Goal: Transaction & Acquisition: Purchase product/service

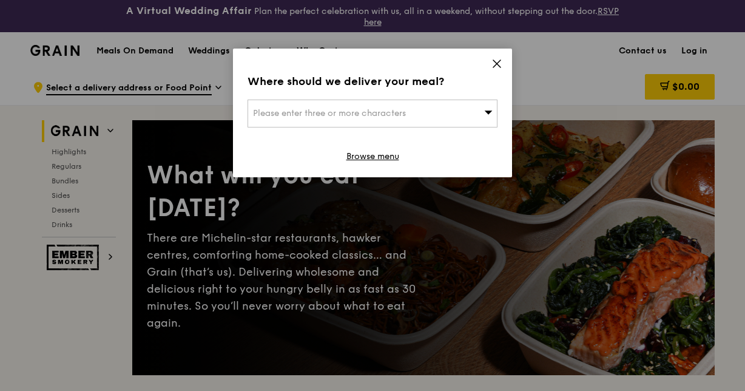
click at [476, 112] on div "Please enter three or more characters" at bounding box center [372, 113] width 250 height 28
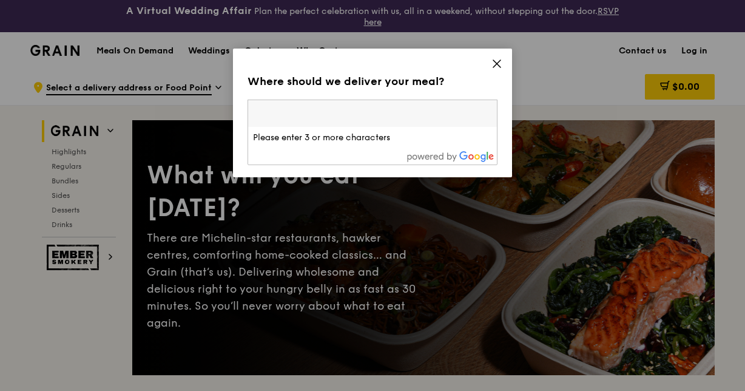
click at [493, 67] on icon at bounding box center [496, 63] width 11 height 11
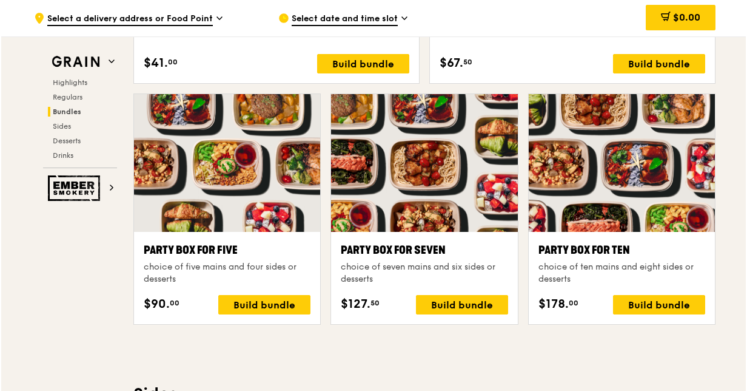
scroll to position [2386, 0]
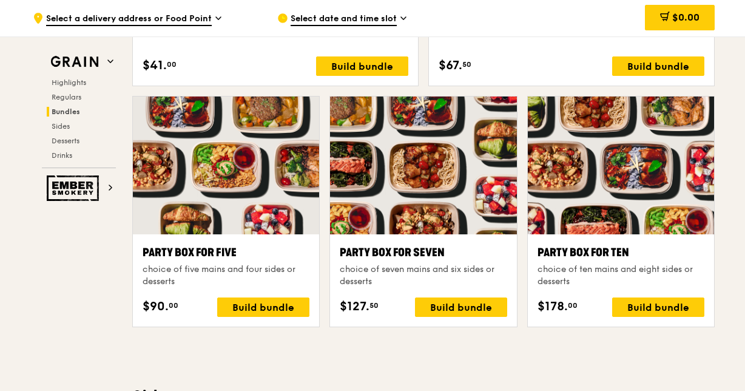
click at [423, 198] on div at bounding box center [423, 165] width 186 height 138
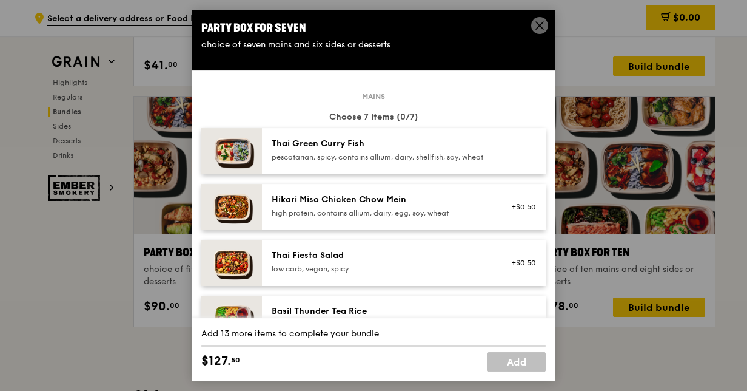
click at [536, 25] on icon at bounding box center [539, 25] width 11 height 11
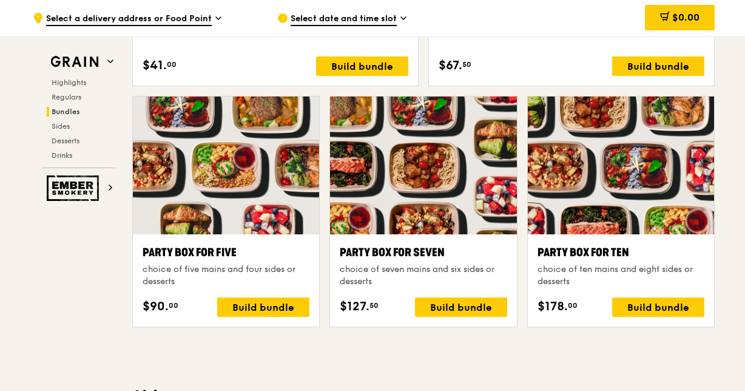
click at [465, 223] on div at bounding box center [423, 165] width 186 height 138
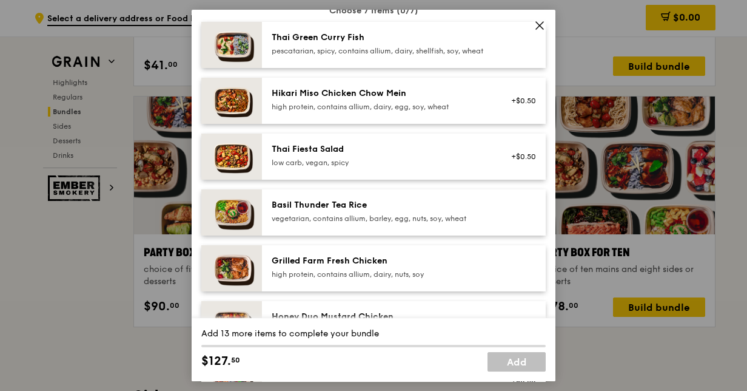
scroll to position [107, 0]
click at [536, 26] on icon at bounding box center [539, 25] width 11 height 11
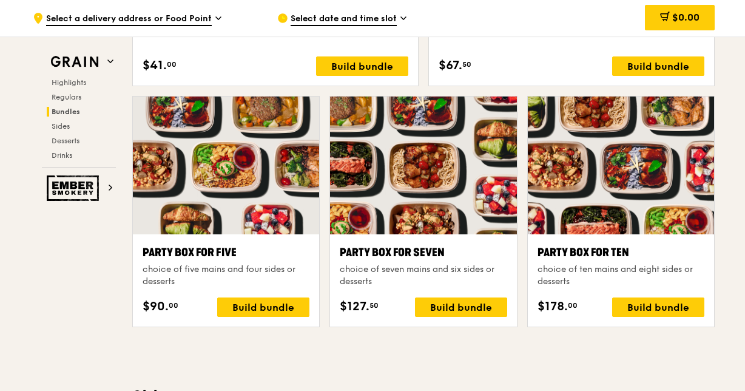
click at [263, 305] on div "Build bundle" at bounding box center [263, 306] width 92 height 19
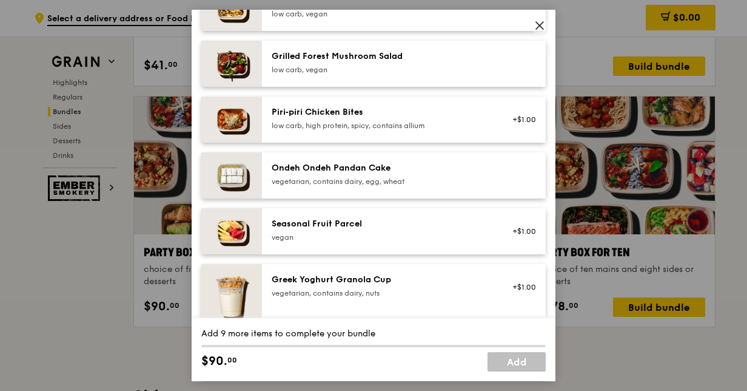
scroll to position [857, 0]
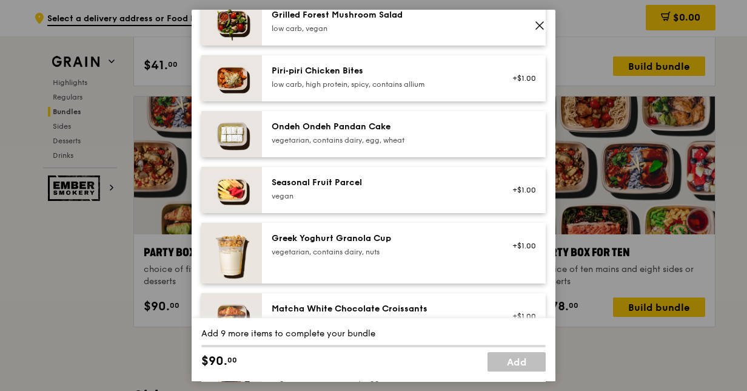
click at [542, 19] on span at bounding box center [539, 25] width 17 height 17
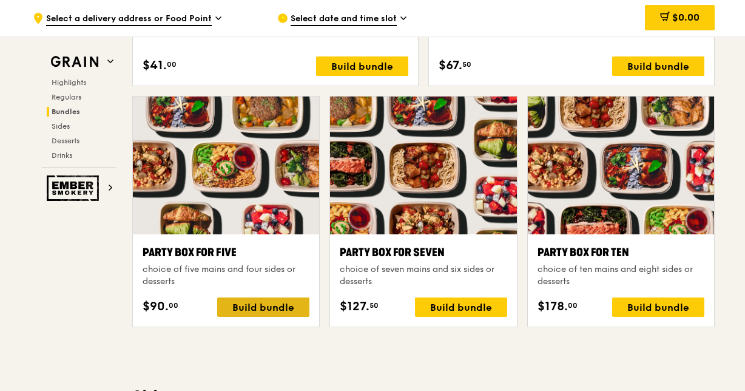
click at [267, 306] on div "Build bundle" at bounding box center [263, 306] width 92 height 19
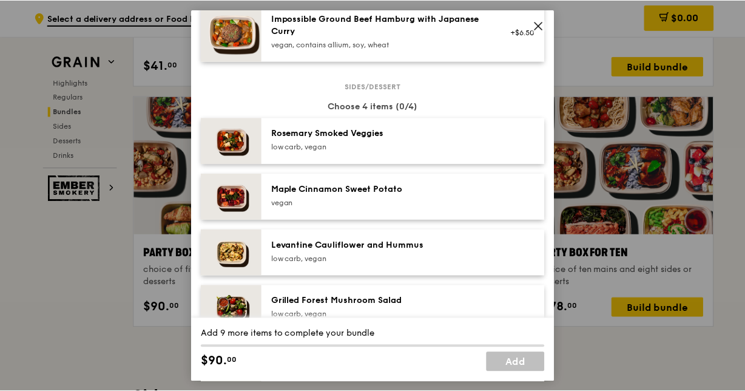
scroll to position [570, 0]
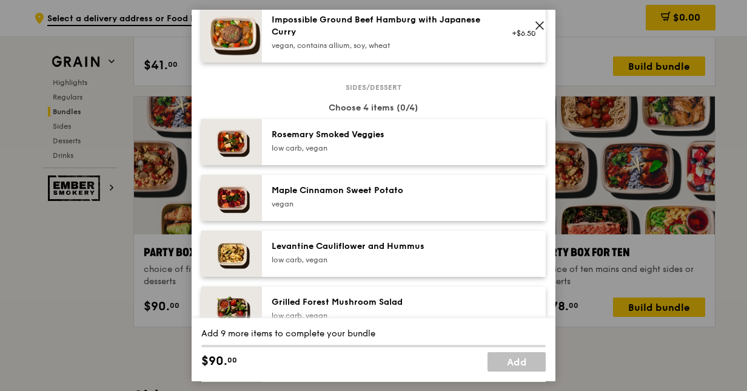
click at [534, 29] on icon at bounding box center [539, 25] width 11 height 11
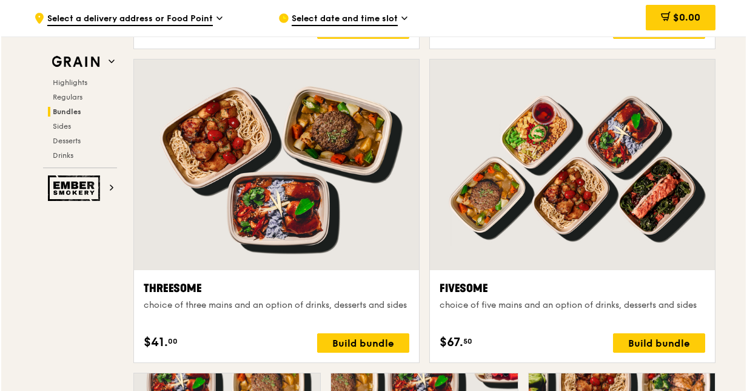
scroll to position [2110, 0]
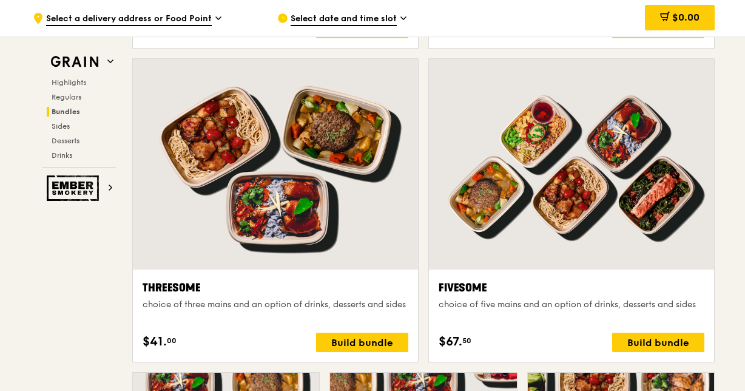
click at [649, 194] on div at bounding box center [571, 164] width 285 height 210
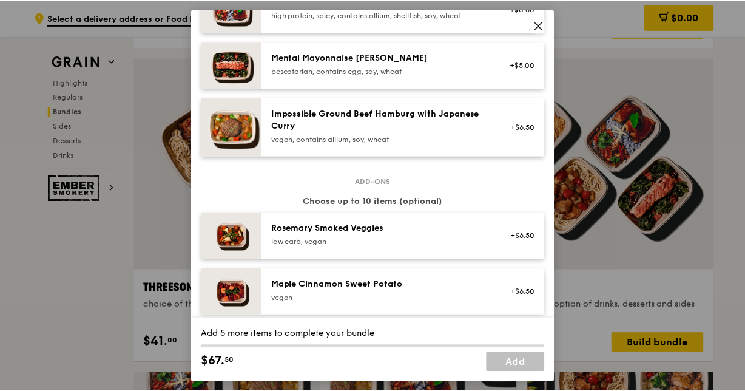
scroll to position [473, 0]
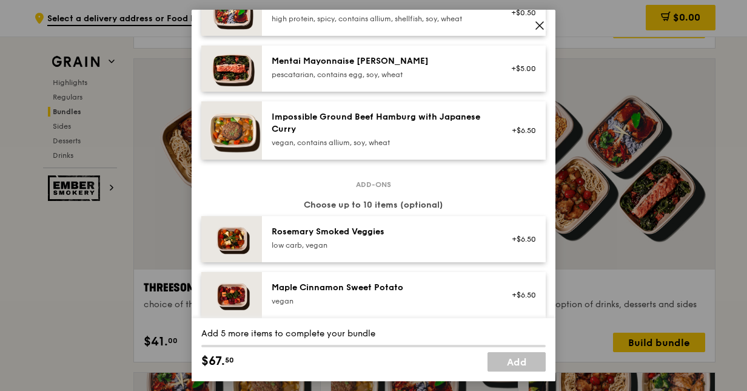
click at [537, 23] on icon at bounding box center [539, 25] width 7 height 7
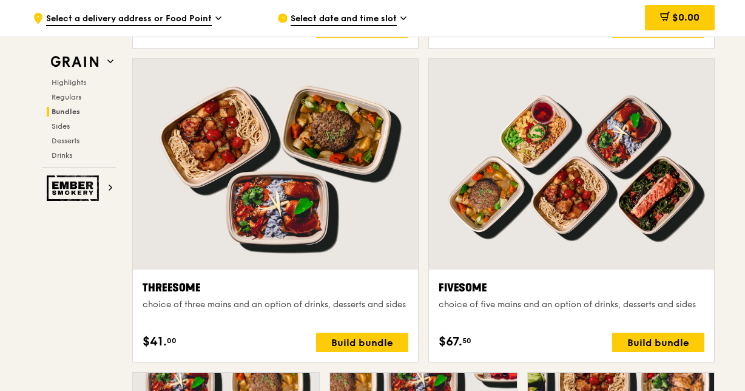
drag, startPoint x: 589, startPoint y: 230, endPoint x: 589, endPoint y: 220, distance: 10.3
click at [589, 220] on div at bounding box center [571, 164] width 285 height 210
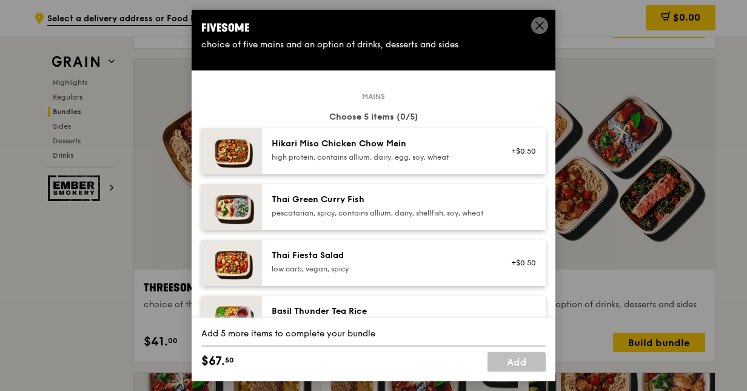
click at [252, 146] on img at bounding box center [231, 151] width 61 height 46
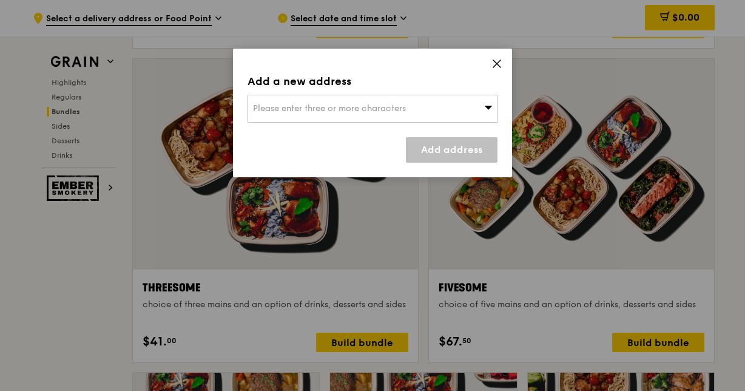
click at [493, 59] on icon at bounding box center [496, 63] width 11 height 11
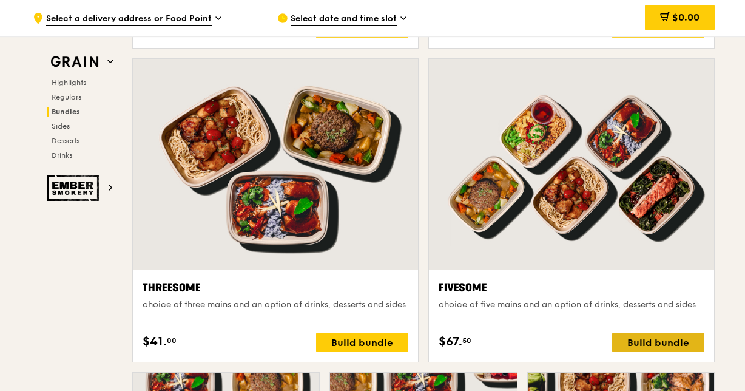
click at [659, 345] on div "Build bundle" at bounding box center [658, 341] width 92 height 19
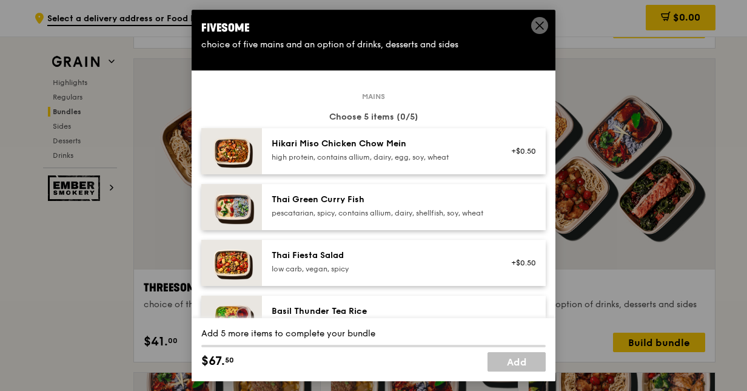
click at [535, 24] on icon at bounding box center [539, 25] width 11 height 11
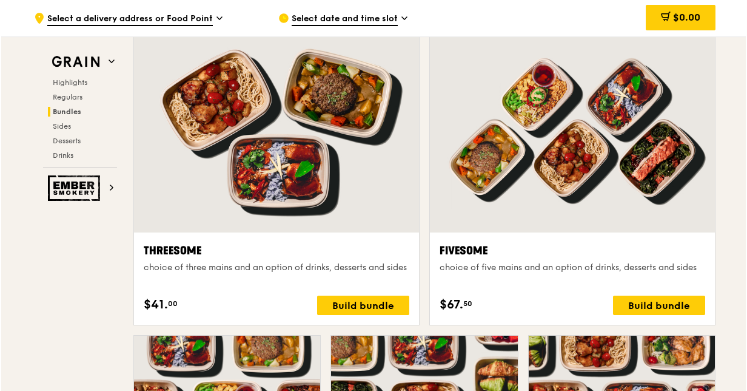
scroll to position [2231, 0]
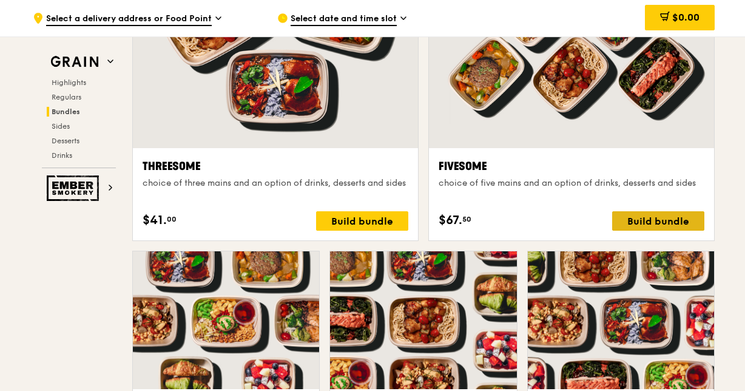
click at [665, 217] on div "Build bundle" at bounding box center [658, 220] width 92 height 19
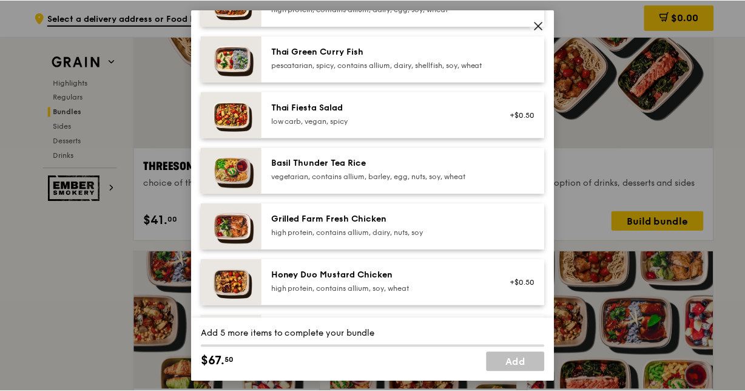
scroll to position [182, 0]
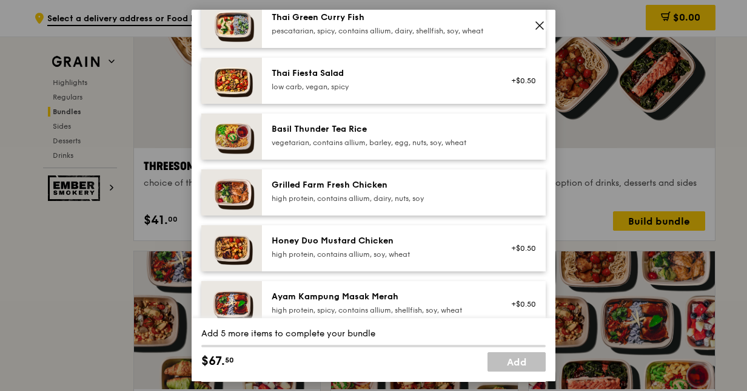
click at [337, 203] on div "high protein, contains allium, dairy, nuts, soy" at bounding box center [381, 198] width 218 height 10
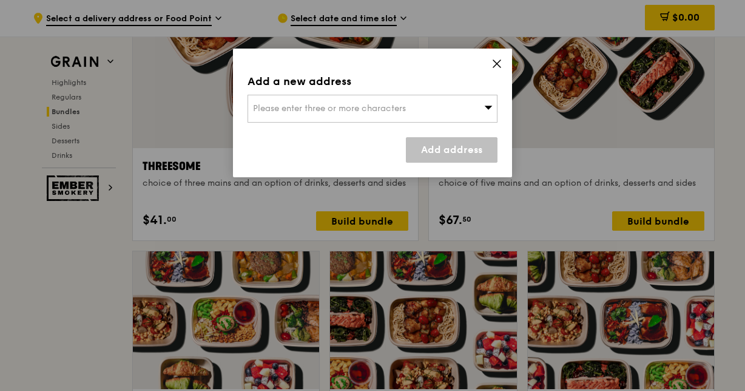
click at [496, 63] on icon at bounding box center [496, 63] width 11 height 11
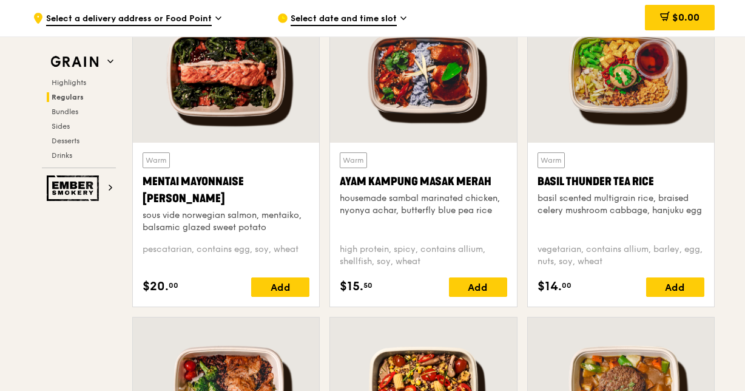
scroll to position [1381, 0]
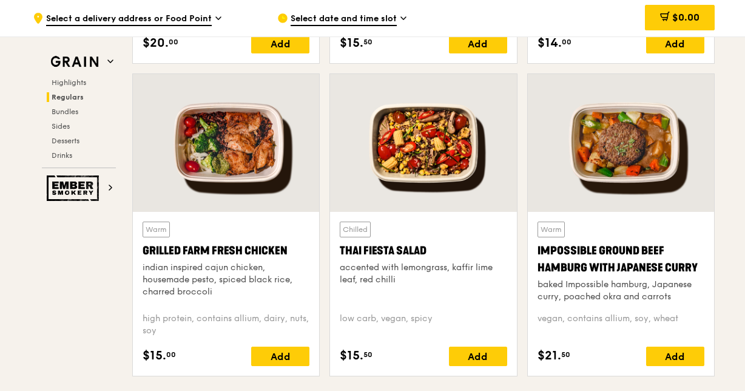
click at [222, 163] on div at bounding box center [226, 143] width 186 height 138
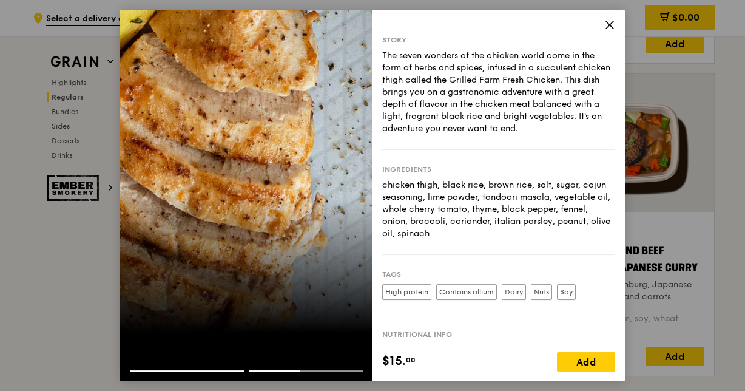
click at [611, 25] on icon at bounding box center [609, 24] width 11 height 11
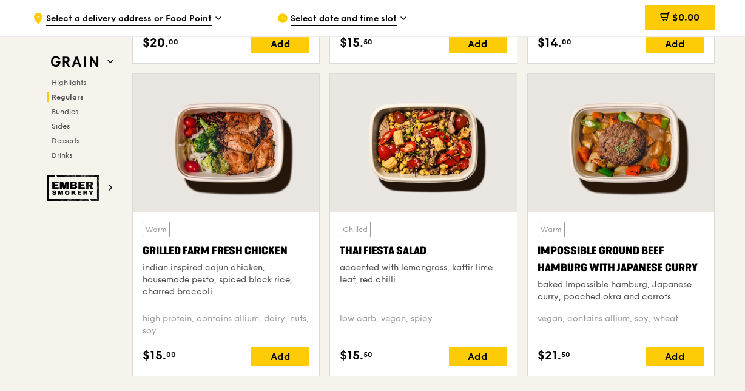
drag, startPoint x: 141, startPoint y: 247, endPoint x: 297, endPoint y: 246, distance: 155.3
click at [297, 246] on div "Warm Grilled Farm Fresh Chicken indian inspired cajun chicken, housemade pesto,…" at bounding box center [226, 294] width 186 height 164
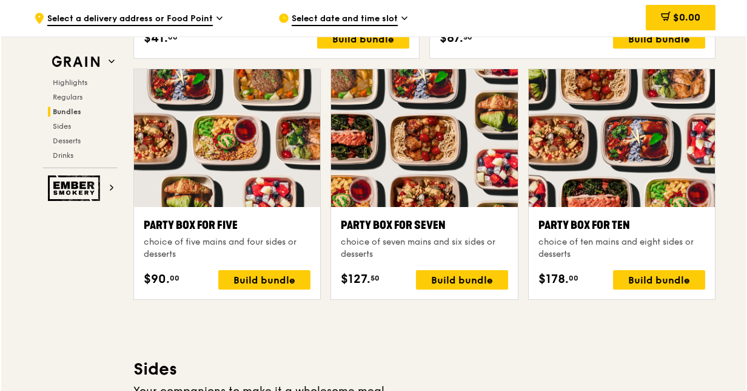
scroll to position [2231, 0]
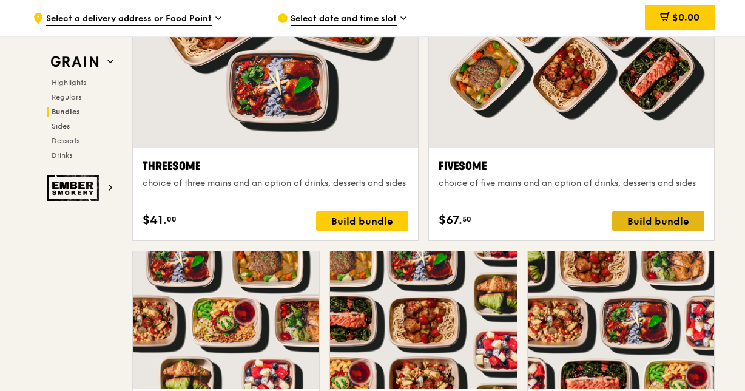
click at [643, 214] on div "Build bundle" at bounding box center [658, 220] width 92 height 19
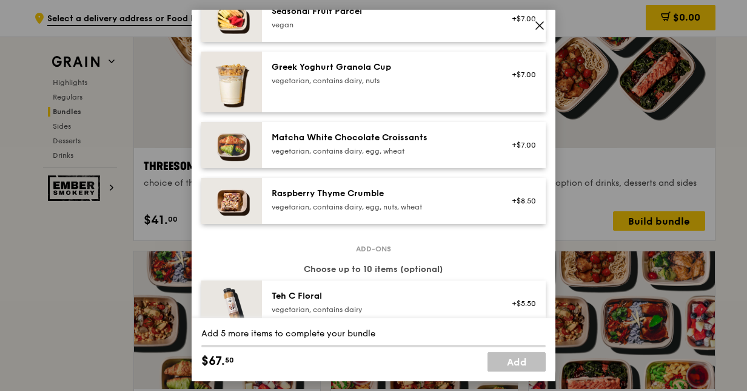
scroll to position [1017, 0]
